Goal: Task Accomplishment & Management: Complete application form

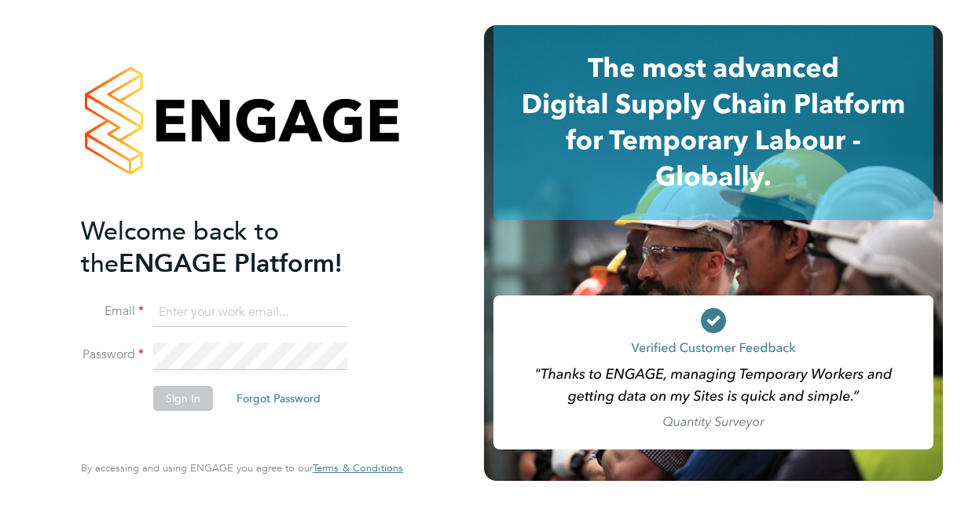
type input "[EMAIL_ADDRESS][DOMAIN_NAME]"
click at [191, 401] on button "Sign In" at bounding box center [183, 398] width 60 height 25
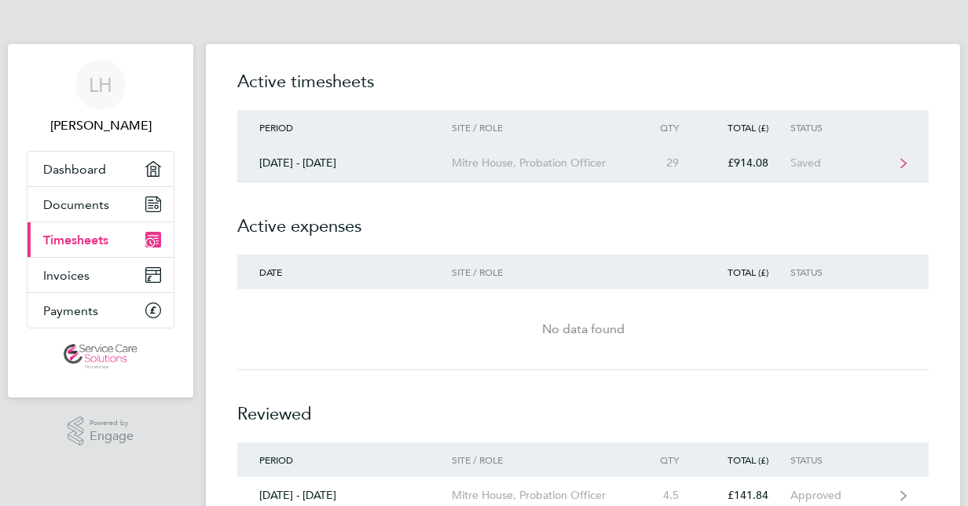
click at [754, 158] on div "£914.08" at bounding box center [746, 162] width 90 height 13
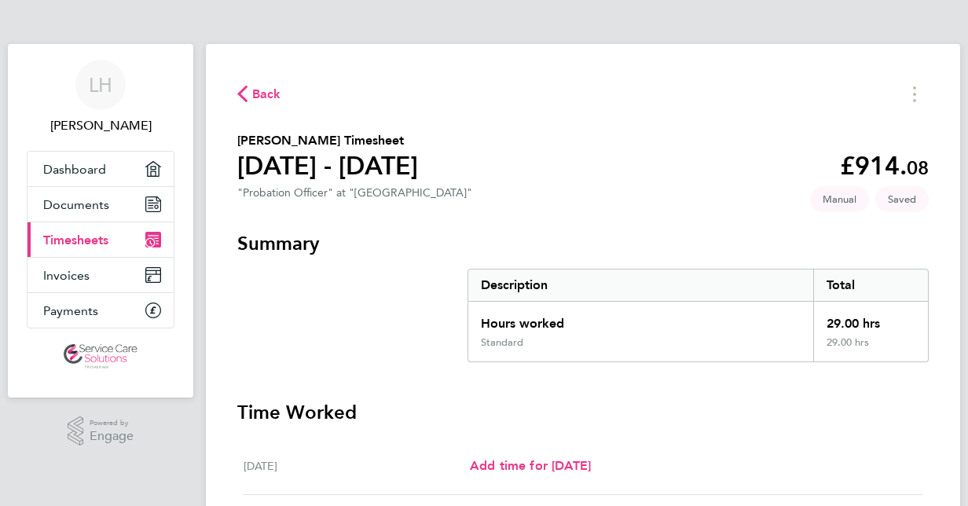
click at [716, 318] on div "Hours worked" at bounding box center [640, 319] width 345 height 35
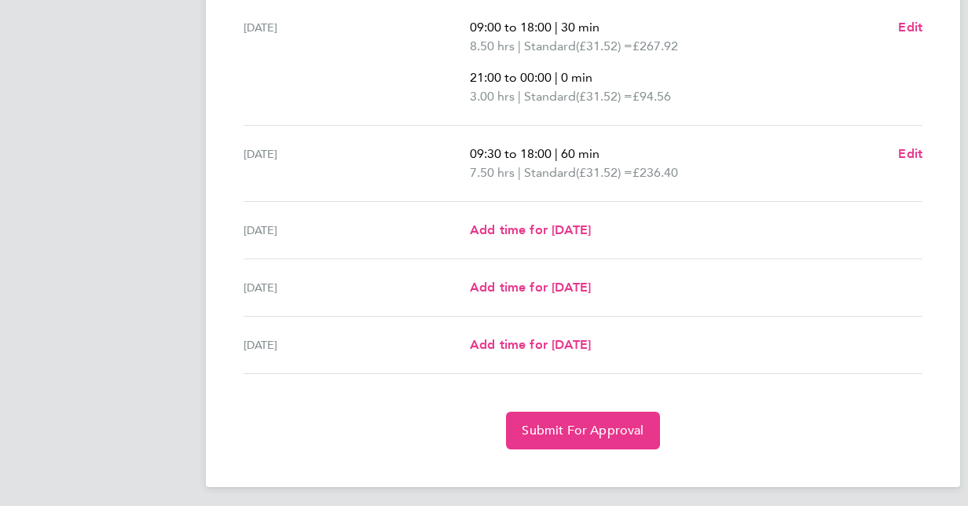
scroll to position [626, 0]
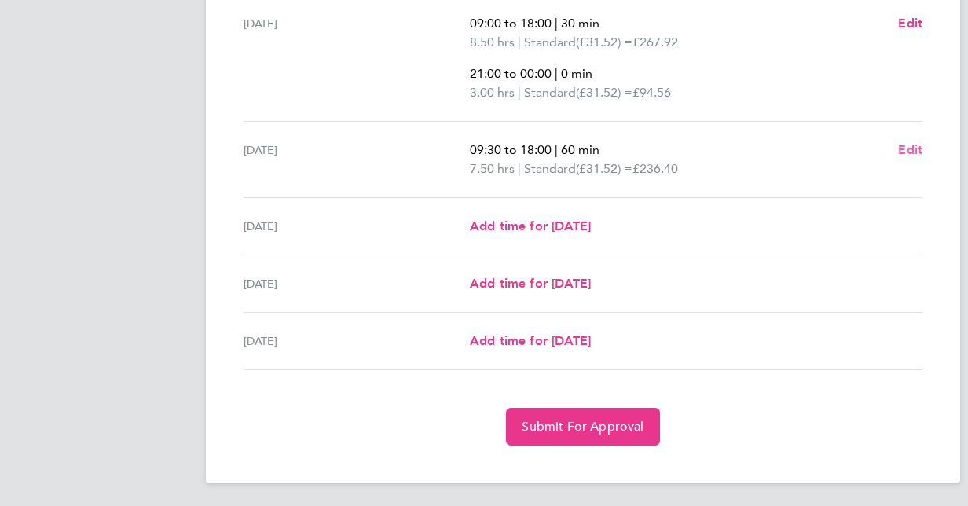
click at [908, 148] on span "Edit" at bounding box center [910, 149] width 24 height 15
select select "60"
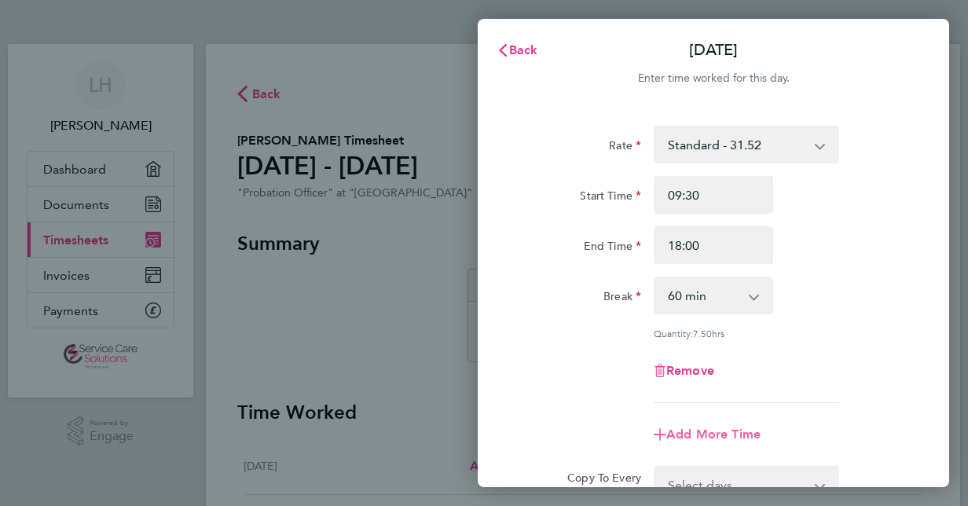
click at [704, 432] on span "Add More Time" at bounding box center [713, 434] width 94 height 15
select select "null"
click at [703, 436] on select "Standard - 31.52 Select rate" at bounding box center [736, 447] width 163 height 35
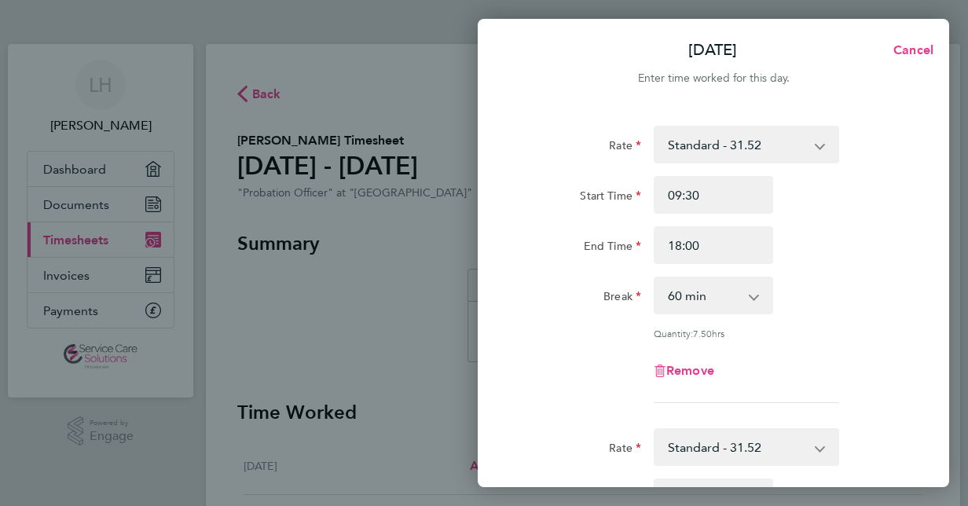
click at [847, 342] on div "Rate Standard - 31.52 Start Time 09:30 End Time 18:00 Break 0 min 15 min 30 min…" at bounding box center [713, 264] width 383 height 277
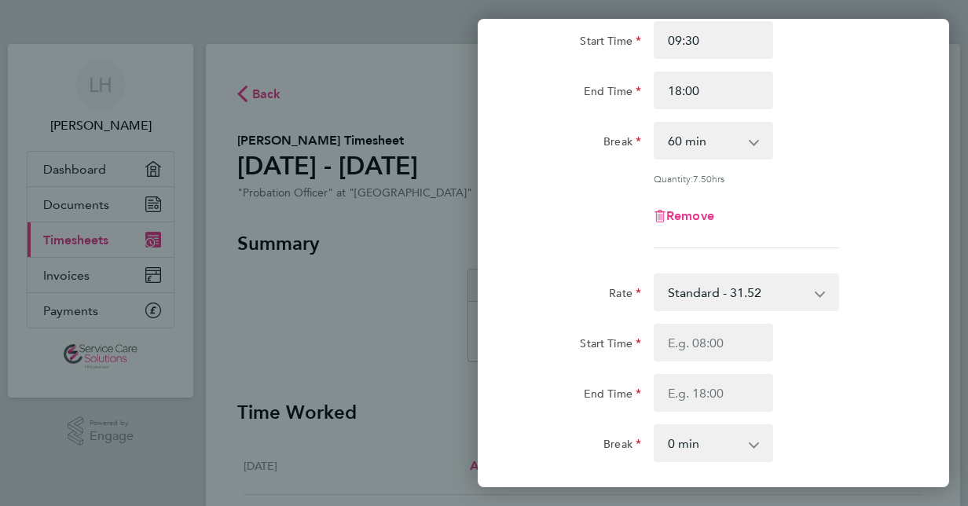
scroll to position [157, 0]
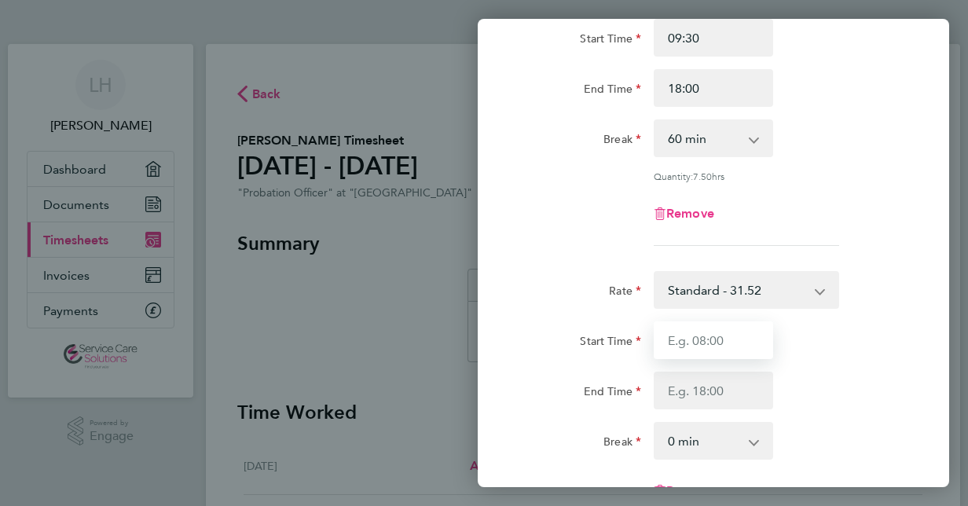
click at [713, 343] on input "Start Time" at bounding box center [713, 340] width 119 height 38
type input "21:00"
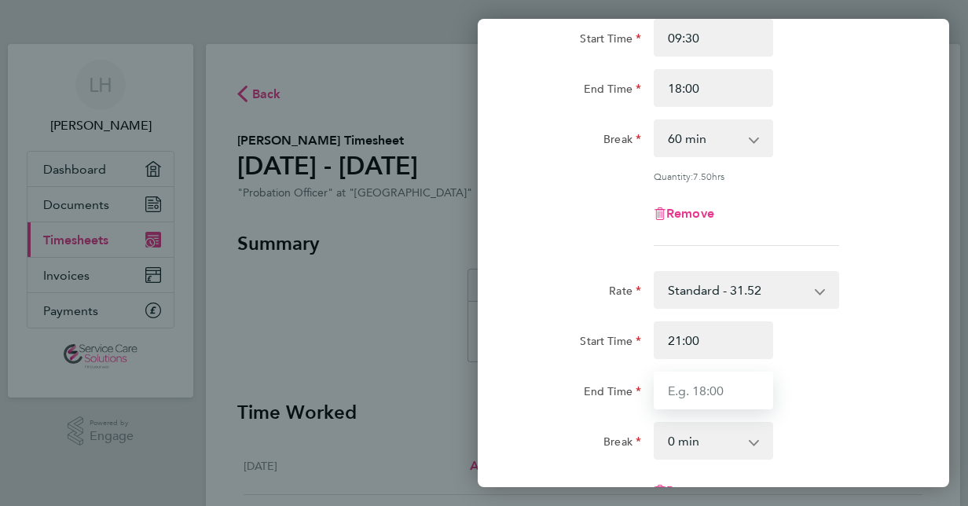
click at [694, 390] on input "End Time" at bounding box center [713, 391] width 119 height 38
type input "22:00"
click at [883, 360] on div "Start Time 21:00 End Time 22:00" at bounding box center [713, 365] width 396 height 88
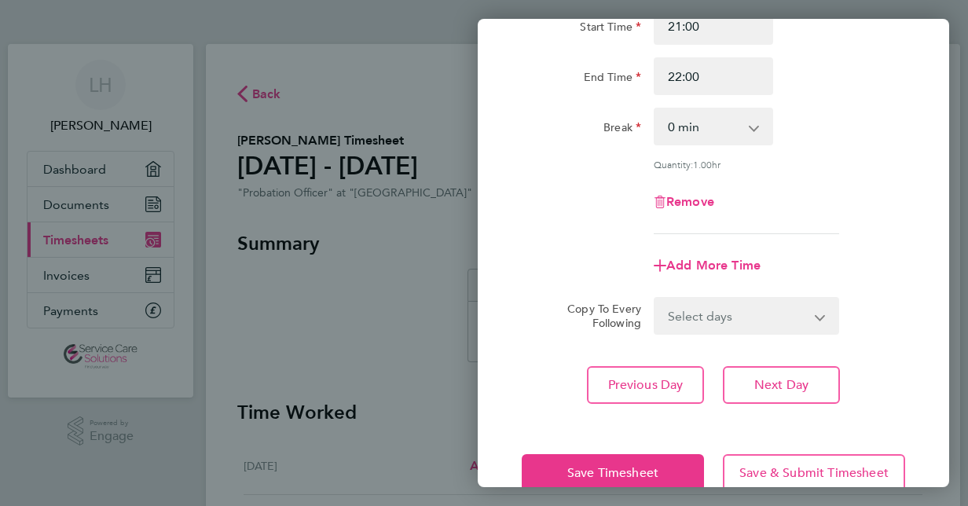
scroll to position [503, 0]
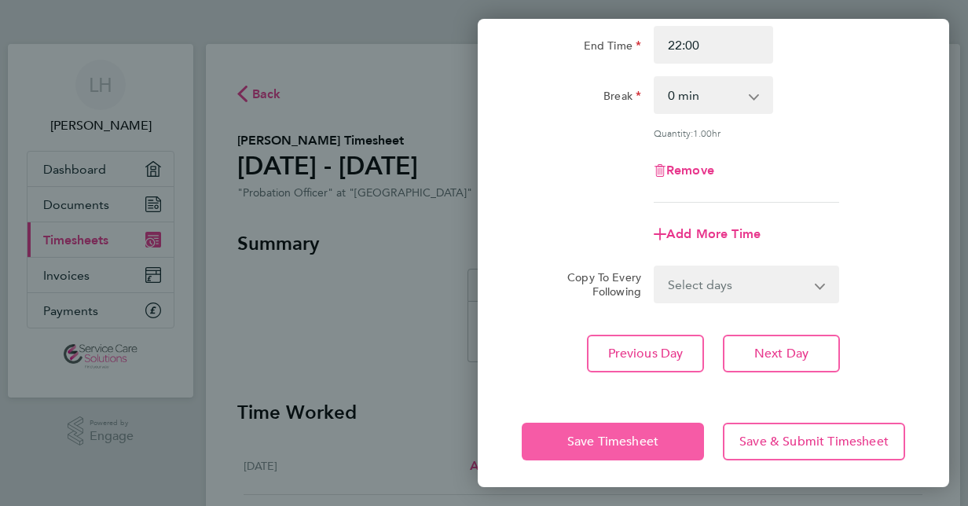
click at [672, 435] on button "Save Timesheet" at bounding box center [613, 442] width 182 height 38
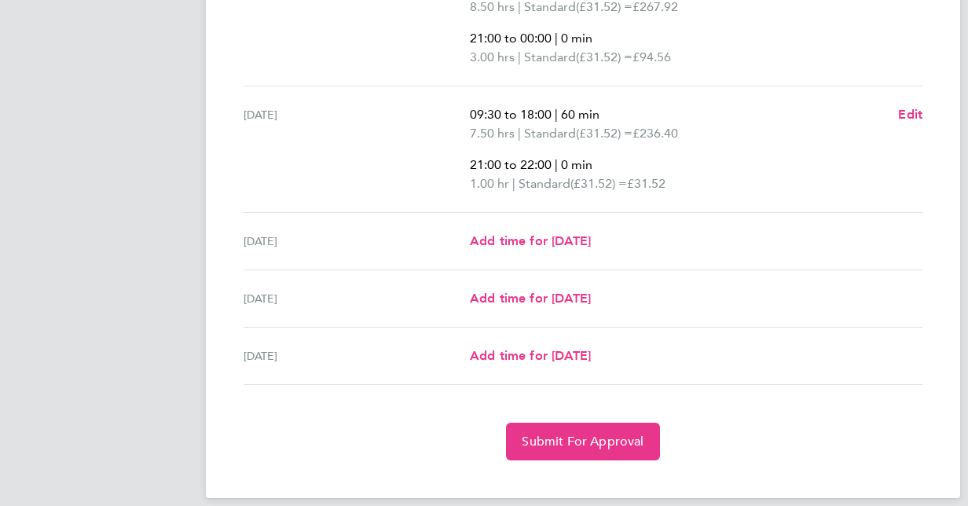
scroll to position [676, 0]
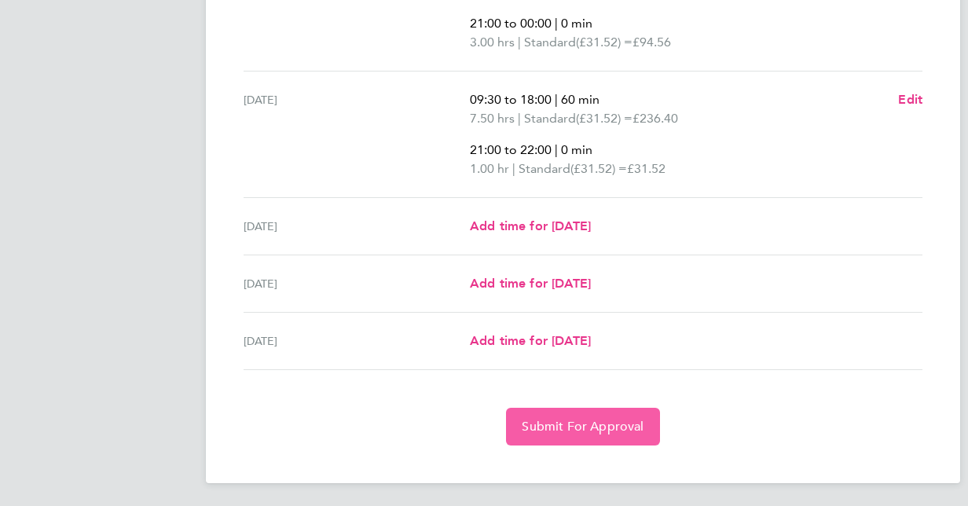
click at [631, 424] on span "Submit For Approval" at bounding box center [583, 427] width 122 height 16
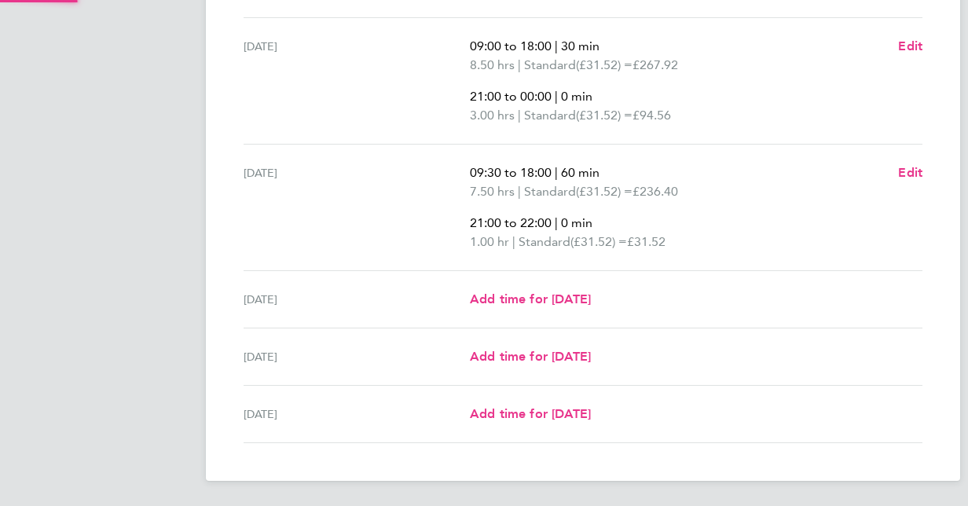
scroll to position [601, 0]
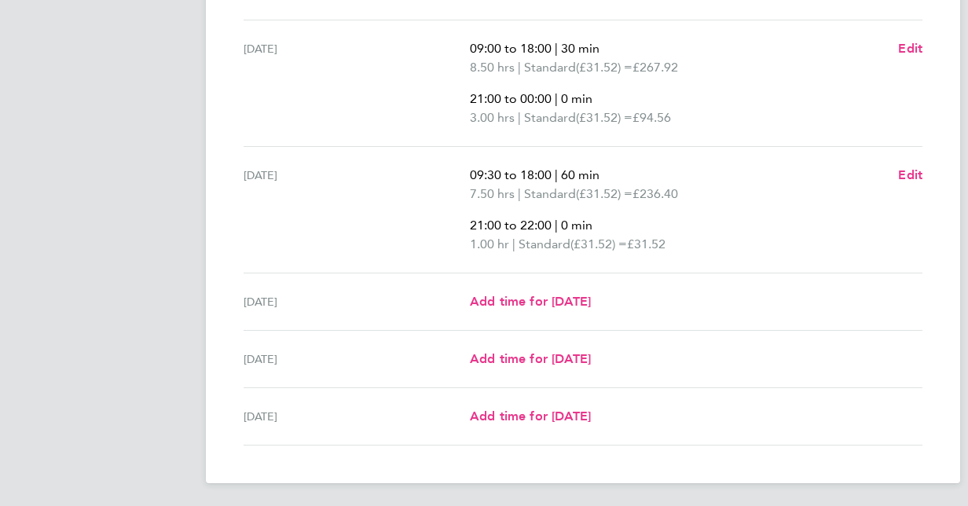
click at [856, 256] on div "Thu 28 Aug 09:30 to 18:00 | 60 min 7.50 hrs | Standard (£31.52) = £236.40 21:00…" at bounding box center [583, 210] width 679 height 126
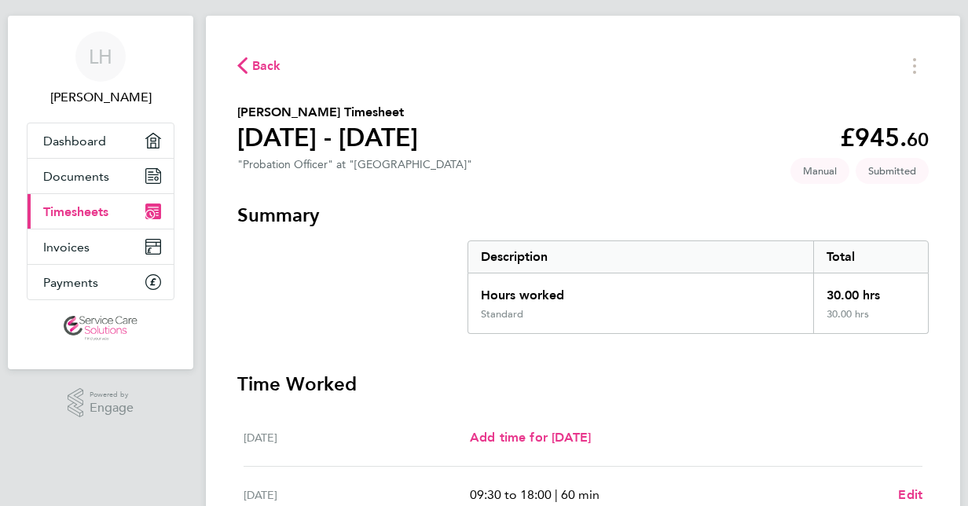
scroll to position [31, 0]
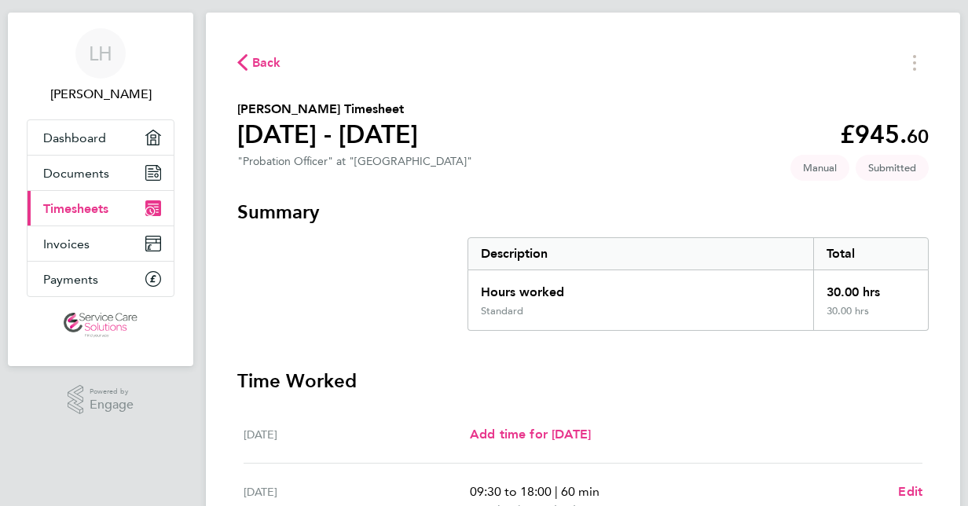
drag, startPoint x: 883, startPoint y: 182, endPoint x: 796, endPoint y: 171, distance: 87.9
